Goal: Task Accomplishment & Management: Manage account settings

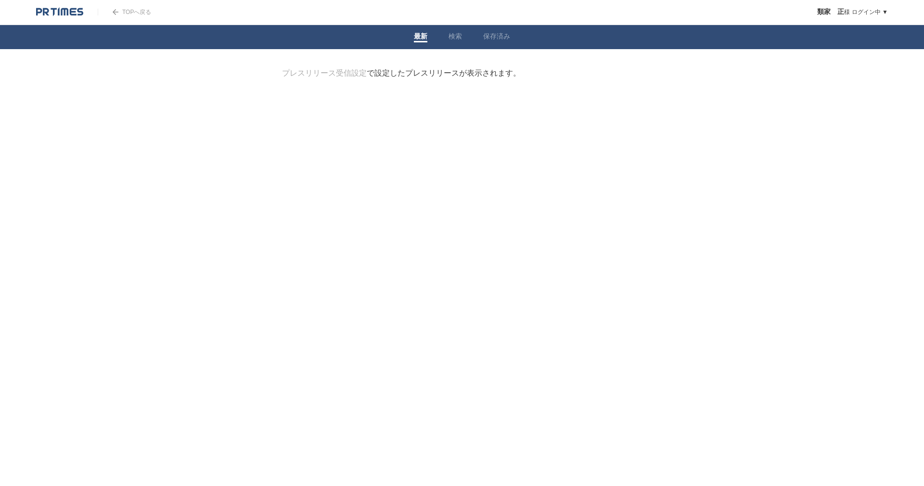
click at [413, 74] on div "プレスリリース受信設定 で設定したプレスリリースが表示されます。" at bounding box center [401, 73] width 239 height 10
click at [318, 77] on link "プレスリリース受信設定" at bounding box center [324, 73] width 85 height 8
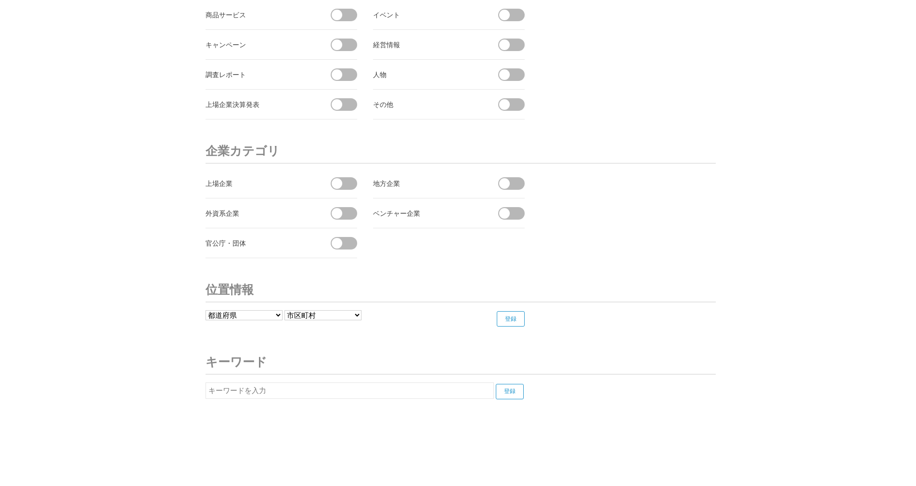
scroll to position [3537, 0]
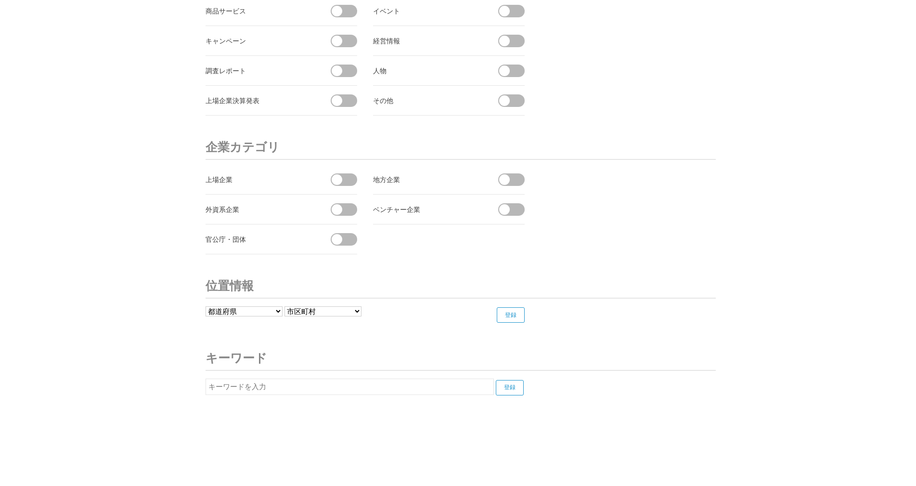
click at [245, 391] on input "text" at bounding box center [350, 386] width 288 height 16
type input "日本アナシス合同会社"
click at [496, 380] on input "登録" at bounding box center [510, 387] width 28 height 15
click at [250, 415] on div "日本アナシス合同会社" at bounding box center [260, 415] width 108 height 12
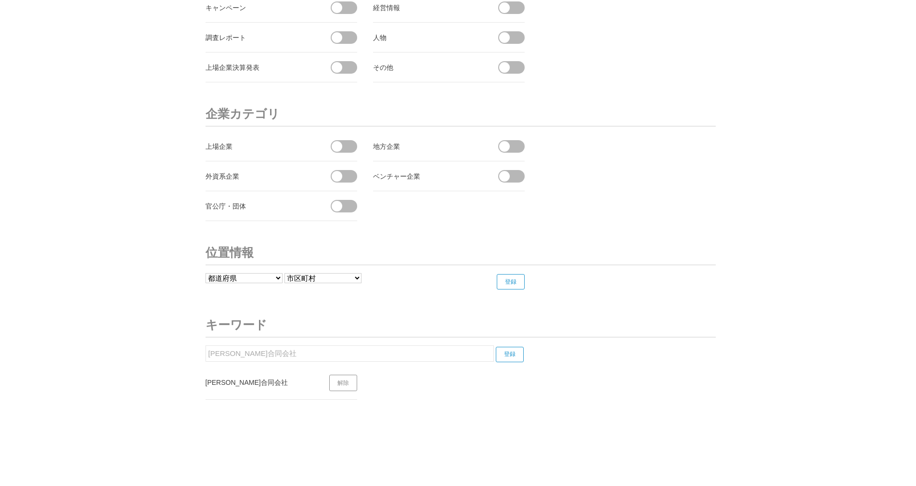
scroll to position [3570, 0]
click at [242, 378] on div "日本アナシス合同会社" at bounding box center [260, 381] width 108 height 12
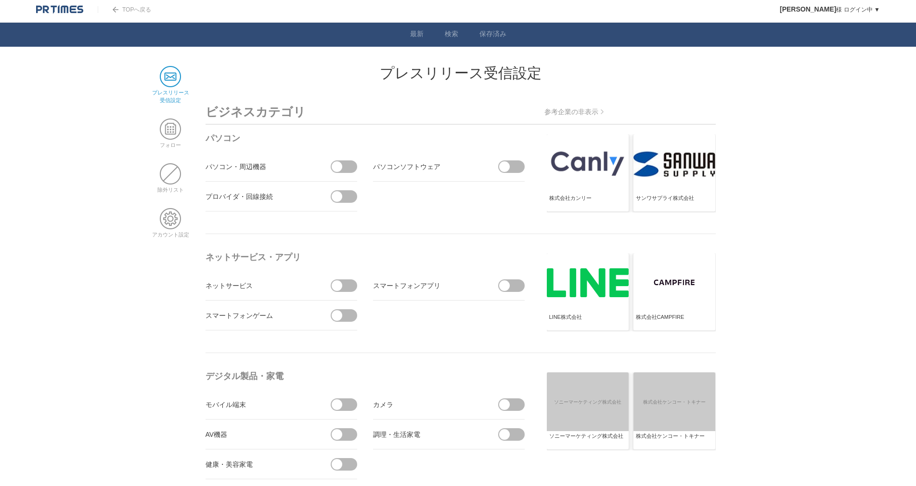
scroll to position [0, 0]
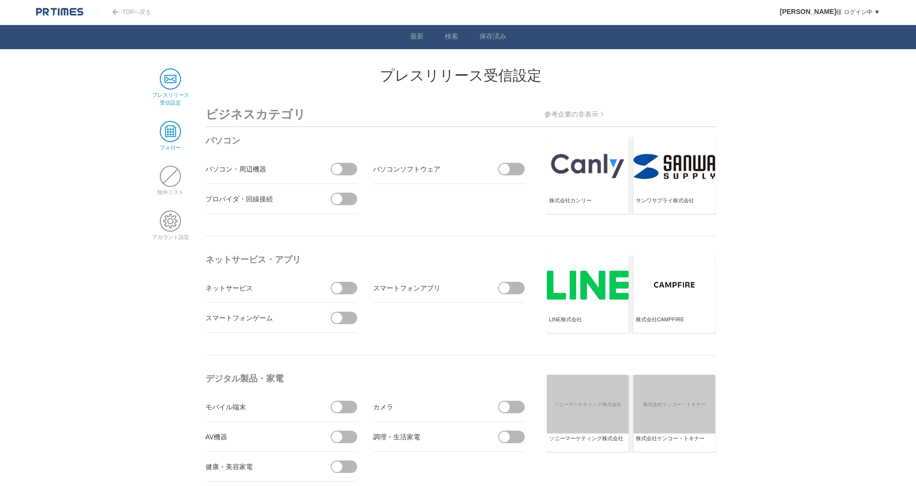
click at [167, 123] on span at bounding box center [170, 131] width 21 height 21
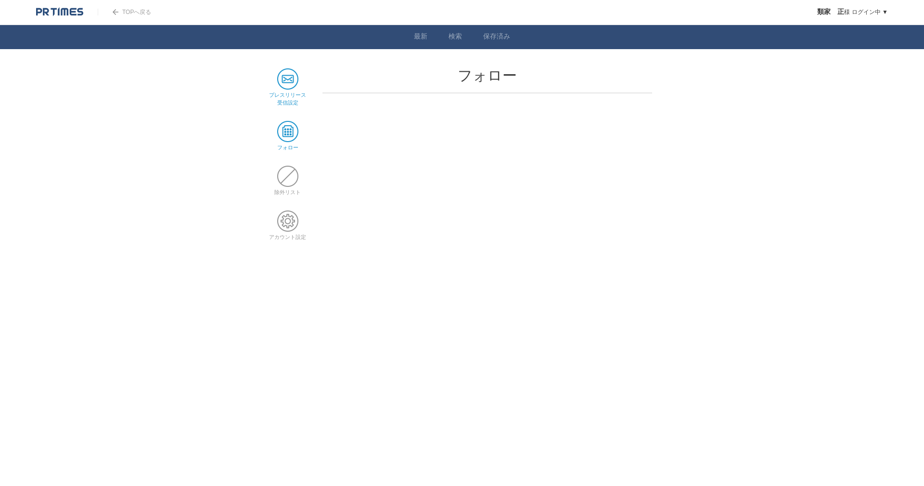
click at [286, 82] on span at bounding box center [287, 78] width 21 height 21
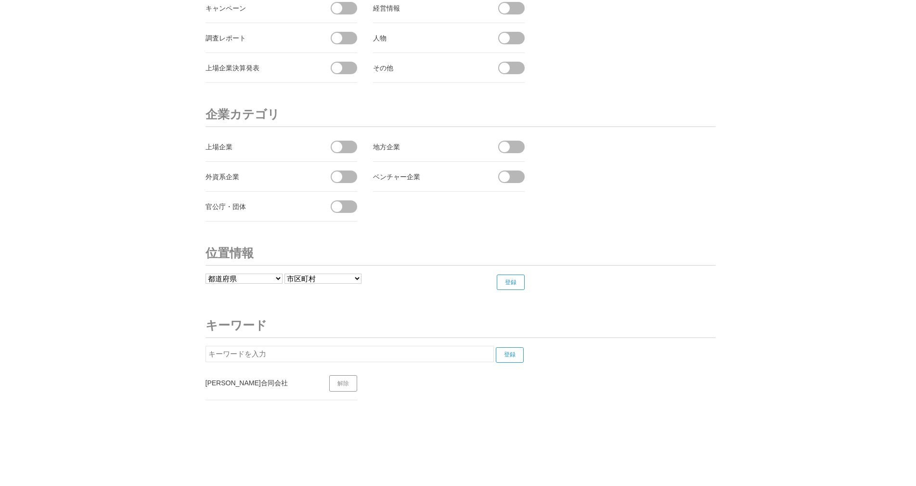
scroll to position [3570, 0]
click at [338, 389] on link "解除" at bounding box center [343, 382] width 28 height 16
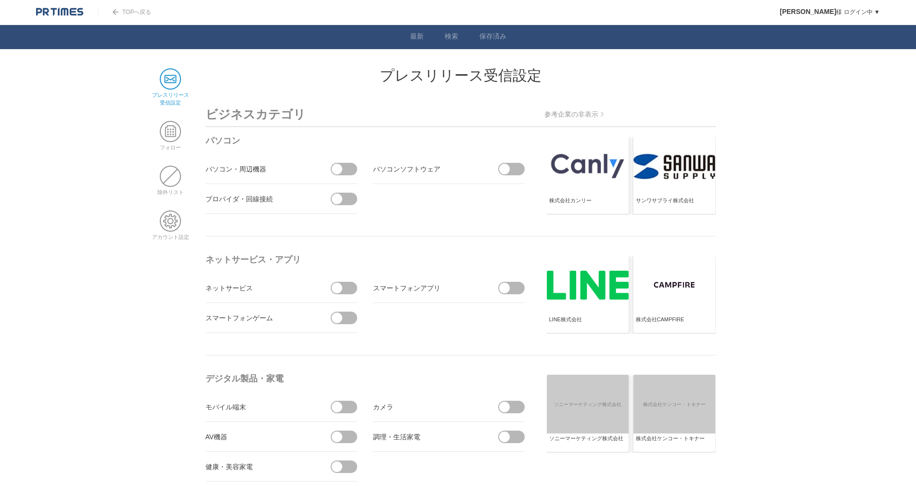
scroll to position [0, 0]
click at [170, 133] on span at bounding box center [170, 131] width 21 height 21
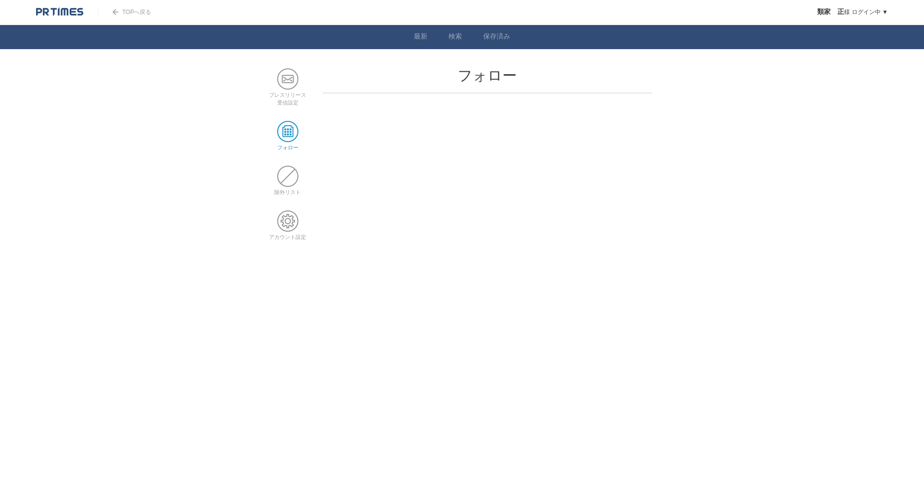
click at [289, 133] on span at bounding box center [287, 131] width 21 height 21
click at [394, 123] on main "プレスリリース 受信設定 フォロー 除外リスト アカウント設定 フォロー" at bounding box center [462, 161] width 390 height 187
click at [465, 110] on main "プレスリリース 受信設定 フォロー 除外リスト アカウント設定 フォロー" at bounding box center [462, 161] width 390 height 187
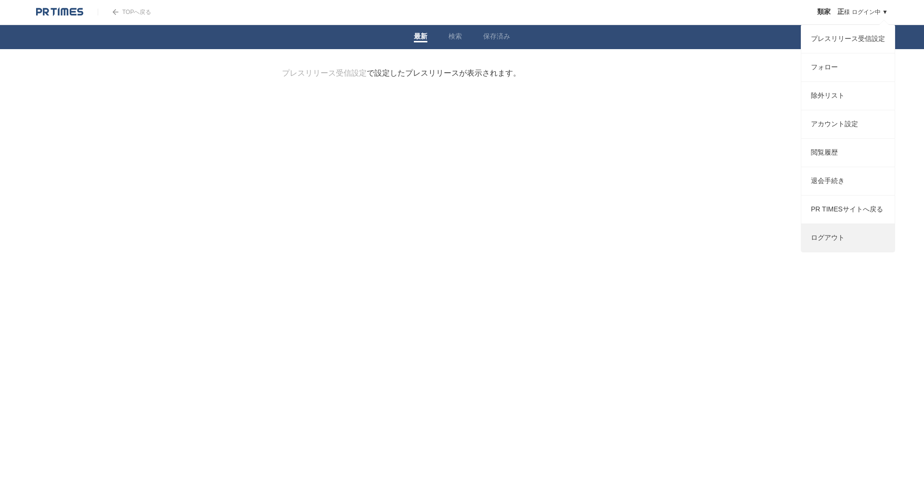
click at [829, 252] on link "ログアウト" at bounding box center [847, 238] width 93 height 28
